Goal: Information Seeking & Learning: Learn about a topic

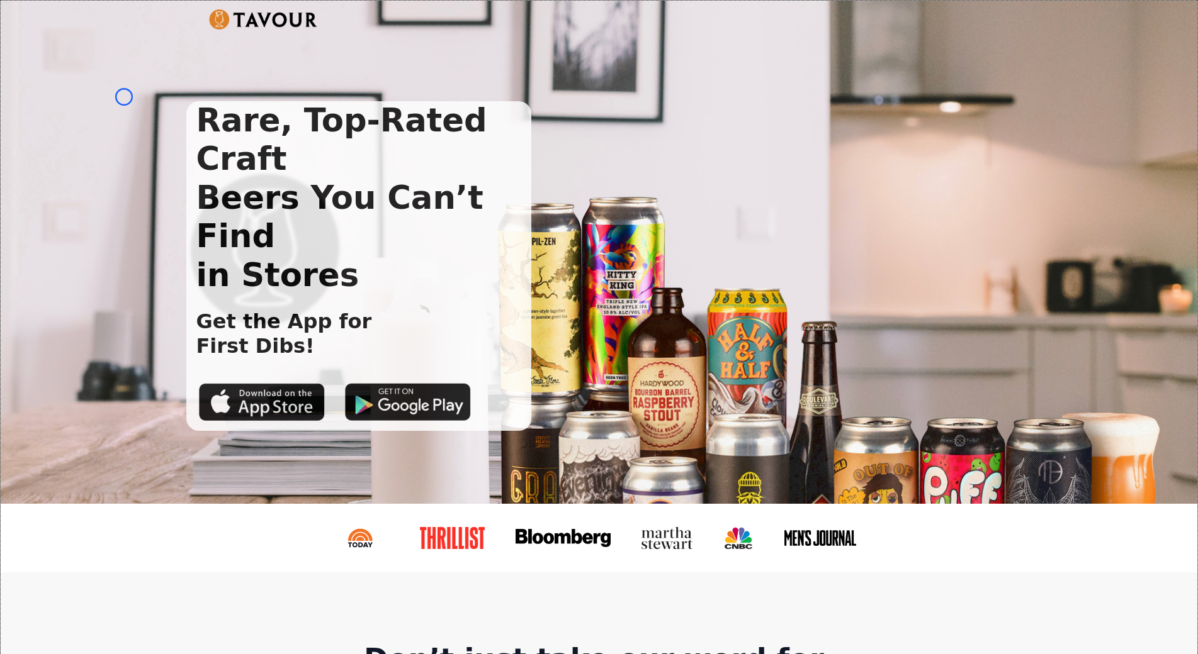
click at [124, 97] on div "Rare, Top-Rated Craft Beers You Can’t Find in Stores Get the App for First Dibs!" at bounding box center [599, 252] width 1196 height 503
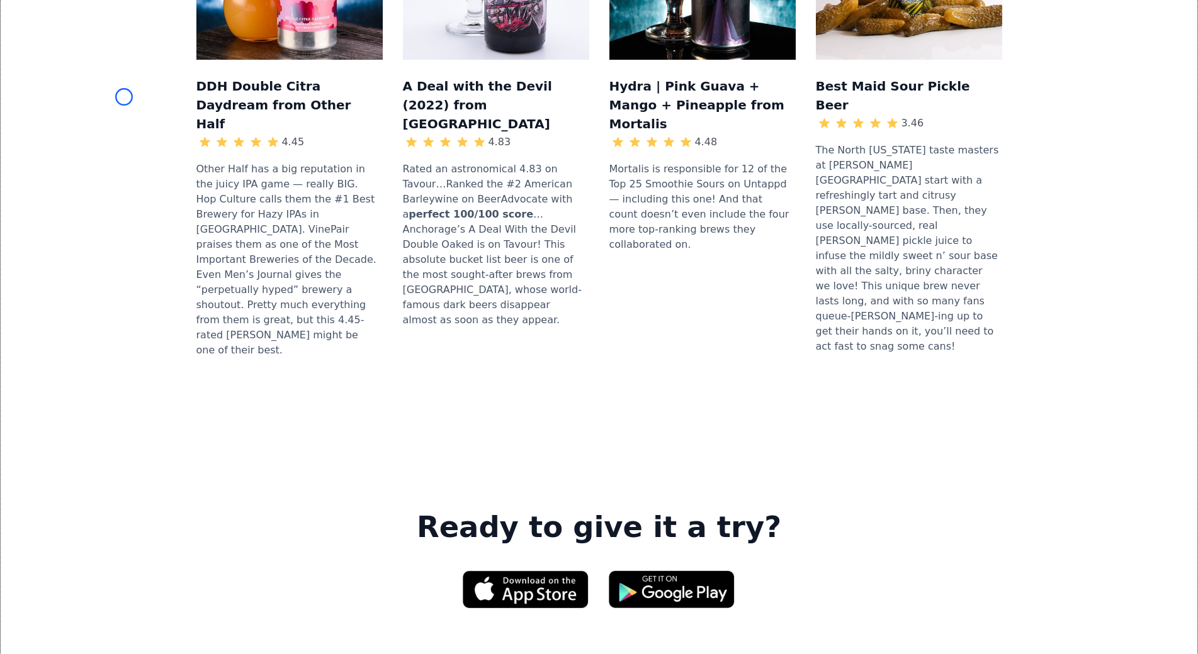
scroll to position [1542, 0]
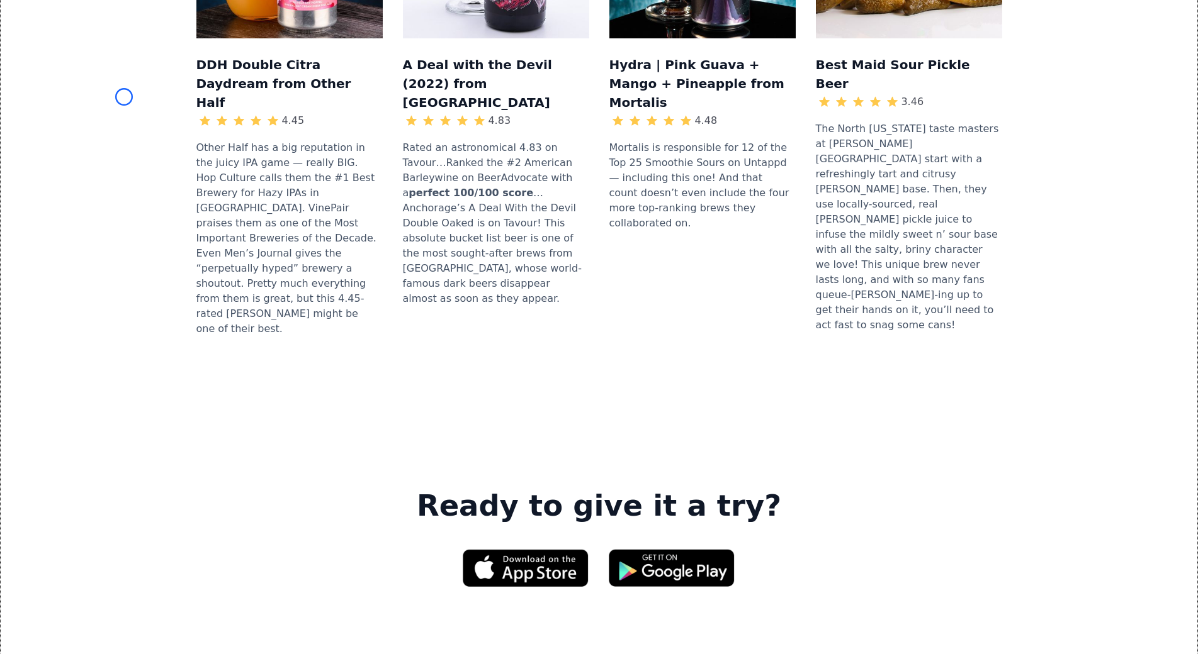
click at [124, 97] on div "DDH Double Citra Daydream from Other Half 4.45 Other Half has a big reputation …" at bounding box center [599, 100] width 1156 height 576
click at [102, 83] on div "DDH Double Citra Daydream from Other Half 4.45 Other Half has a big reputation …" at bounding box center [599, 100] width 1156 height 576
click at [104, 92] on div "DDH Double Citra Daydream from Other Half 4.45 Other Half has a big reputation …" at bounding box center [599, 100] width 1156 height 576
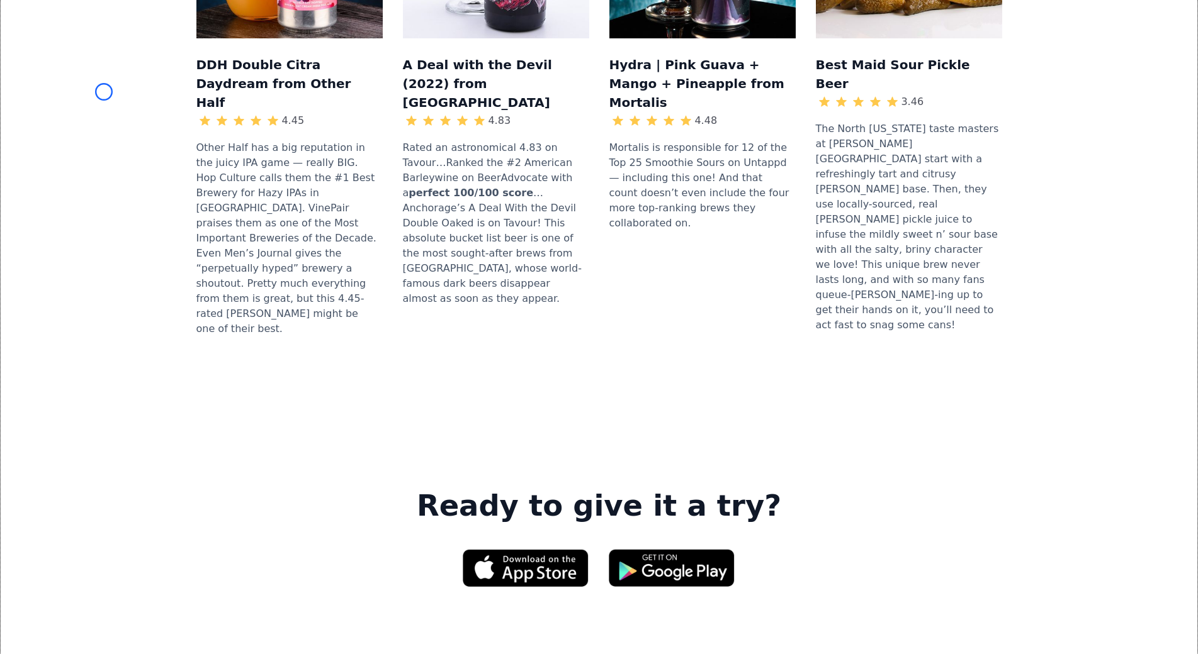
scroll to position [211, 0]
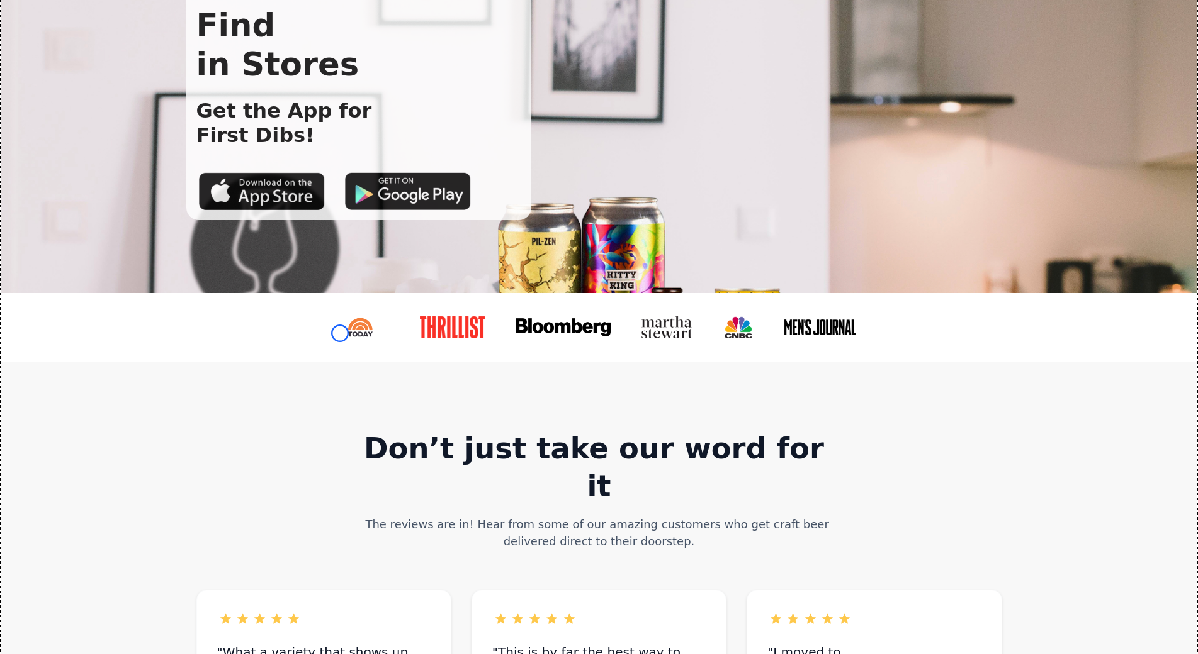
click at [340, 334] on img at bounding box center [361, 328] width 58 height 22
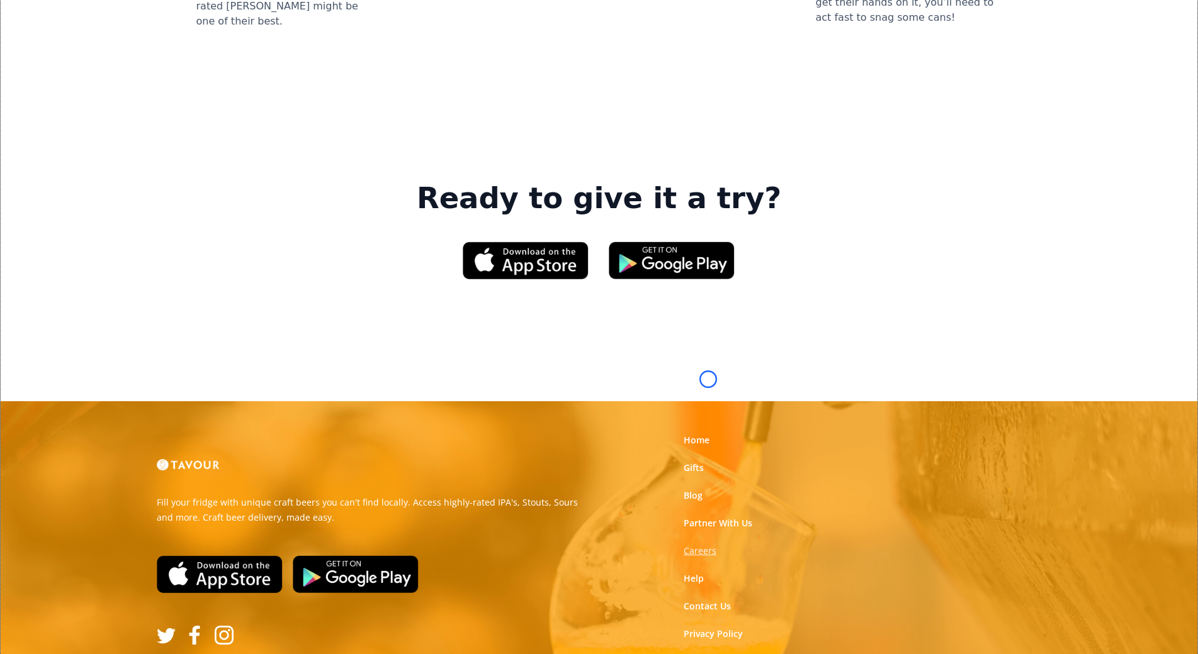
click at [708, 545] on strong "Careers" at bounding box center [699, 551] width 33 height 12
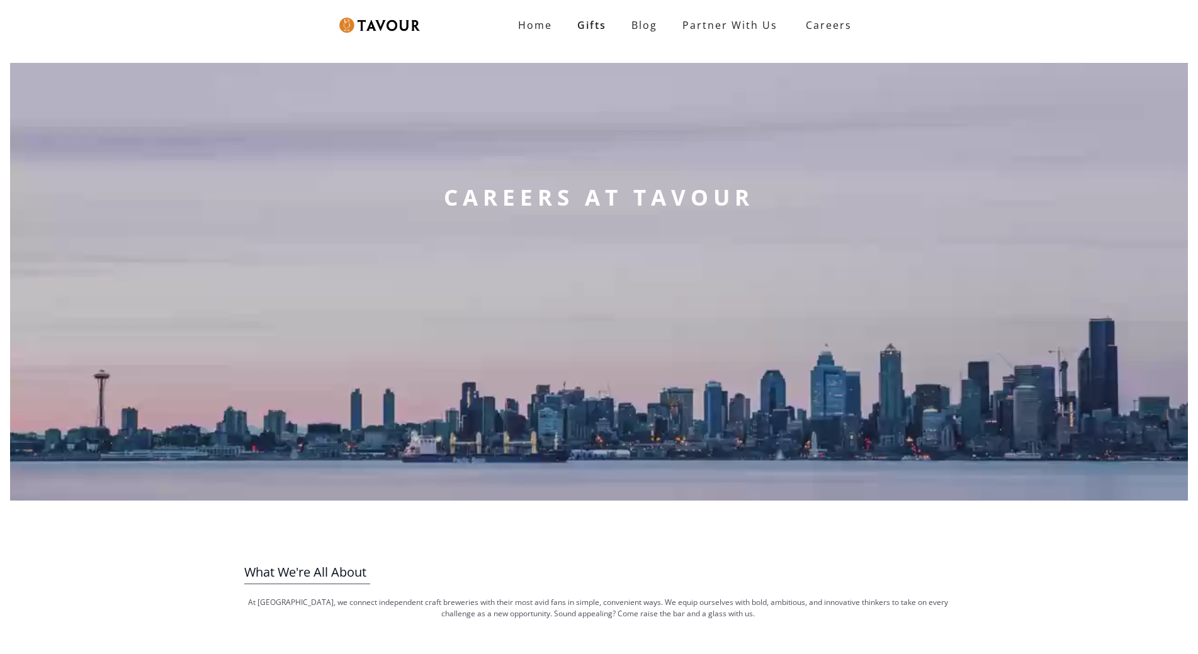
click at [708, 379] on div "CAREERS AT TAVOUR" at bounding box center [598, 282] width 329 height 438
click at [110, 71] on video at bounding box center [598, 282] width 1177 height 438
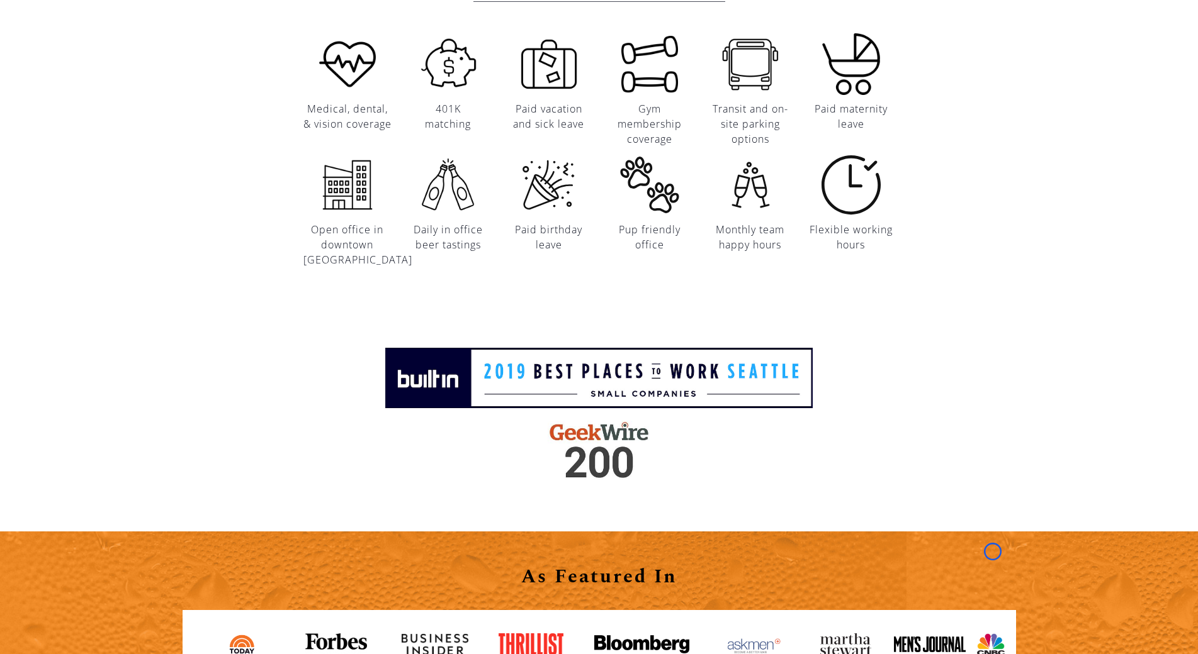
scroll to position [1523, 0]
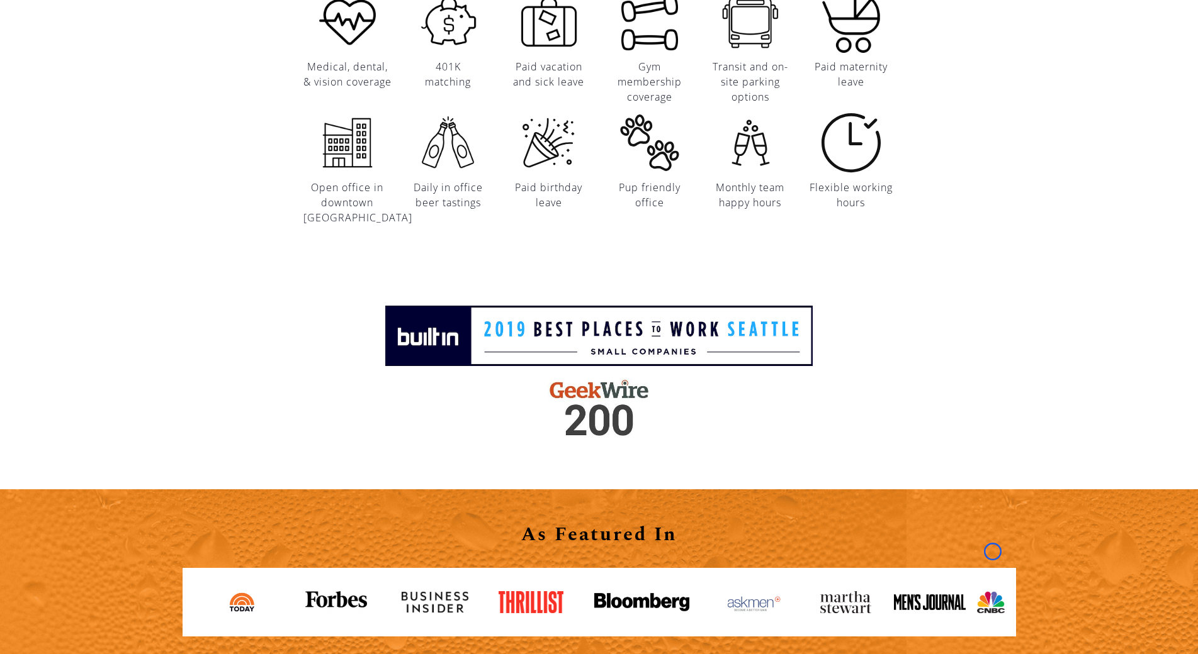
click at [110, 71] on div "Perks and Benefits Medical, dental, & vision coverage 401K matching Paid vacati…" at bounding box center [599, 84] width 1198 height 317
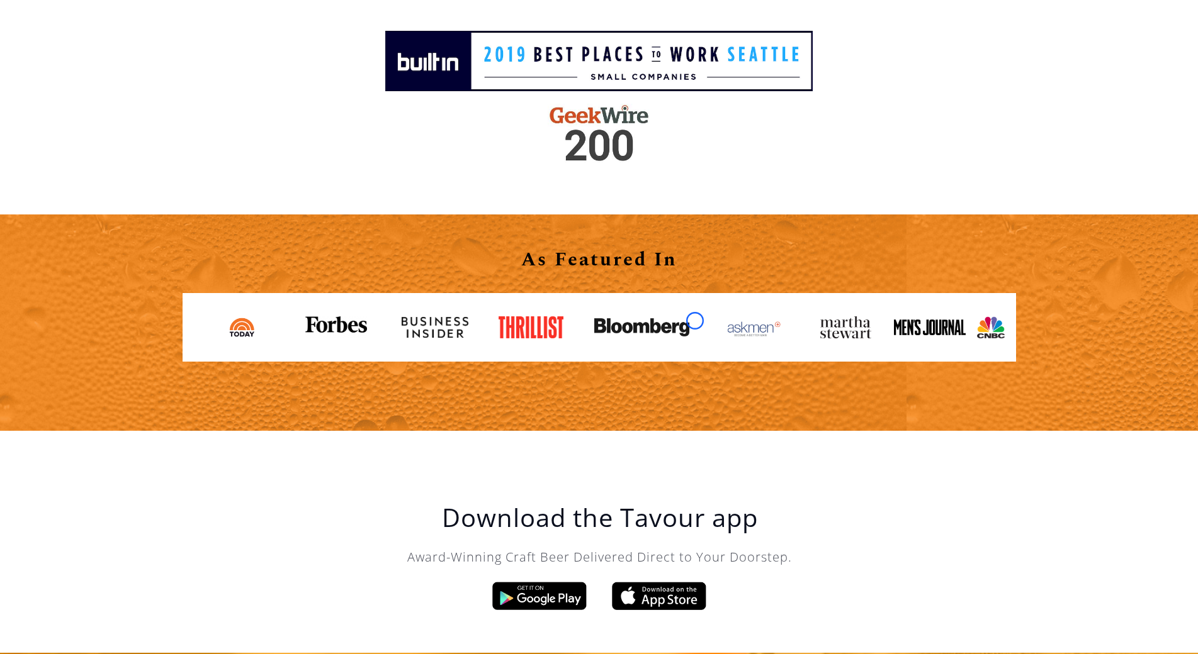
click at [695, 321] on link at bounding box center [646, 327] width 125 height 38
